Goal: Task Accomplishment & Management: Use online tool/utility

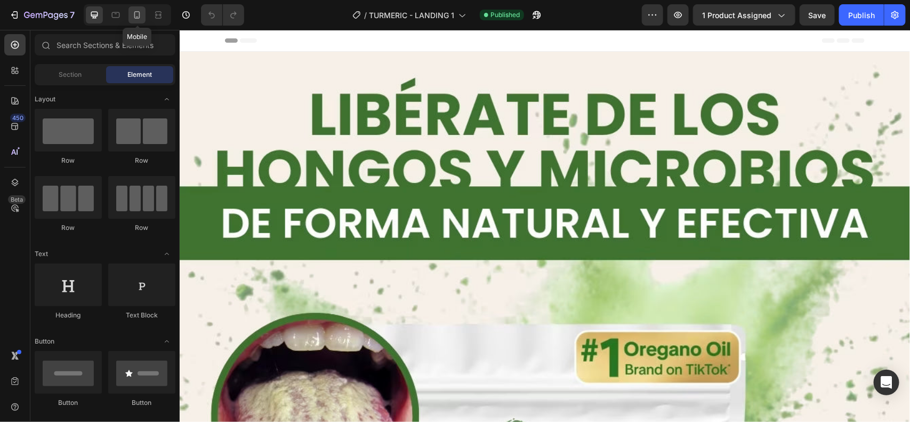
click at [131, 9] on div at bounding box center [137, 14] width 17 height 17
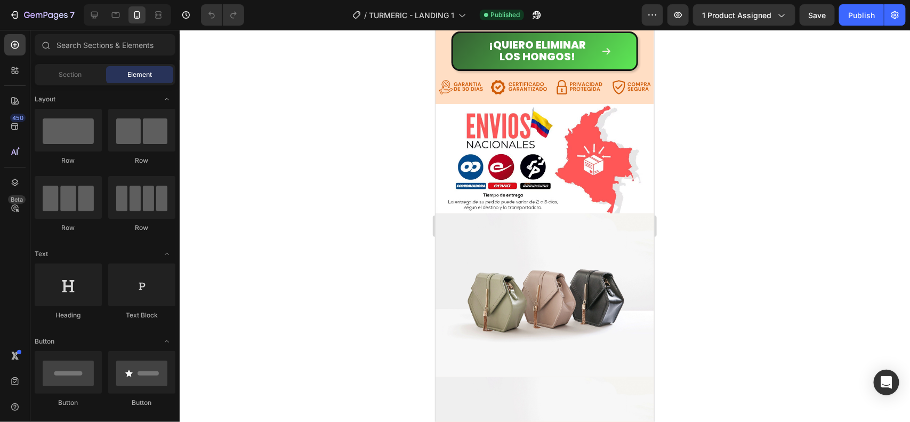
scroll to position [2251, 0]
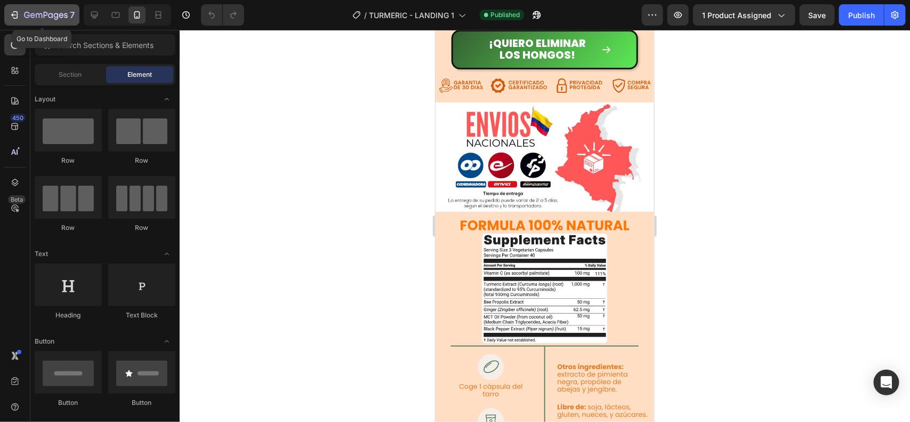
click at [36, 14] on icon "button" at bounding box center [39, 15] width 6 height 5
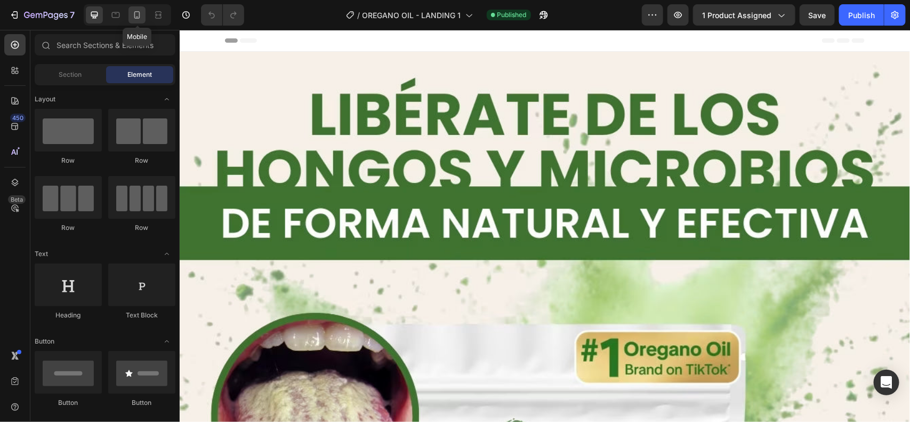
click at [134, 19] on icon at bounding box center [137, 15] width 11 height 11
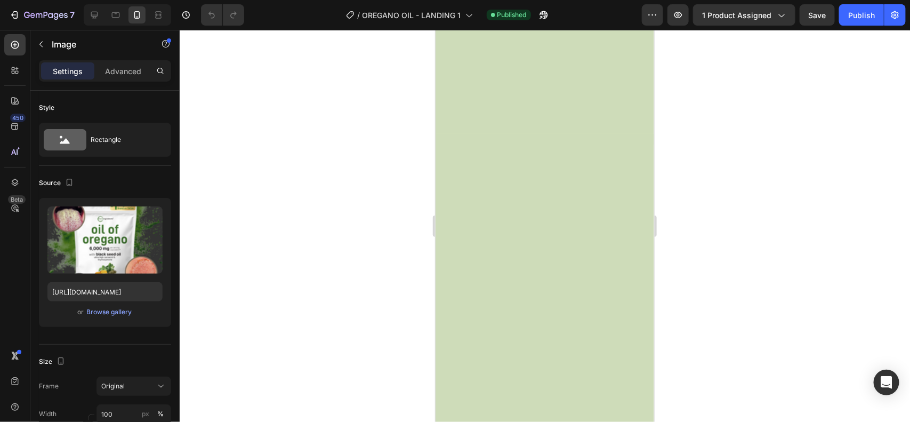
scroll to position [1106, 0]
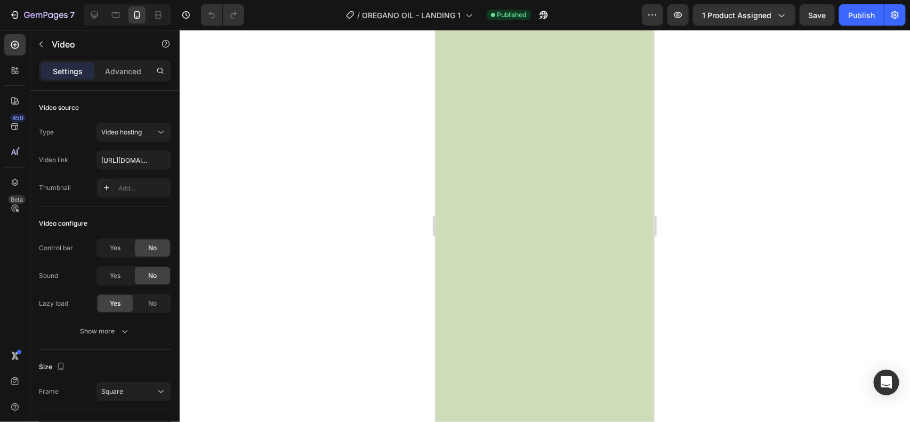
click at [542, 16] on icon "button" at bounding box center [541, 17] width 3 height 3
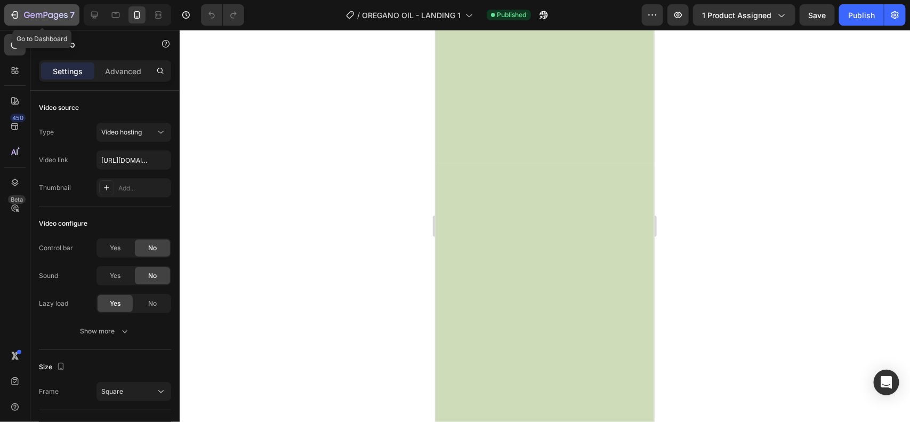
click at [12, 10] on icon "button" at bounding box center [14, 15] width 11 height 11
